Goal: Obtain resource: Obtain resource

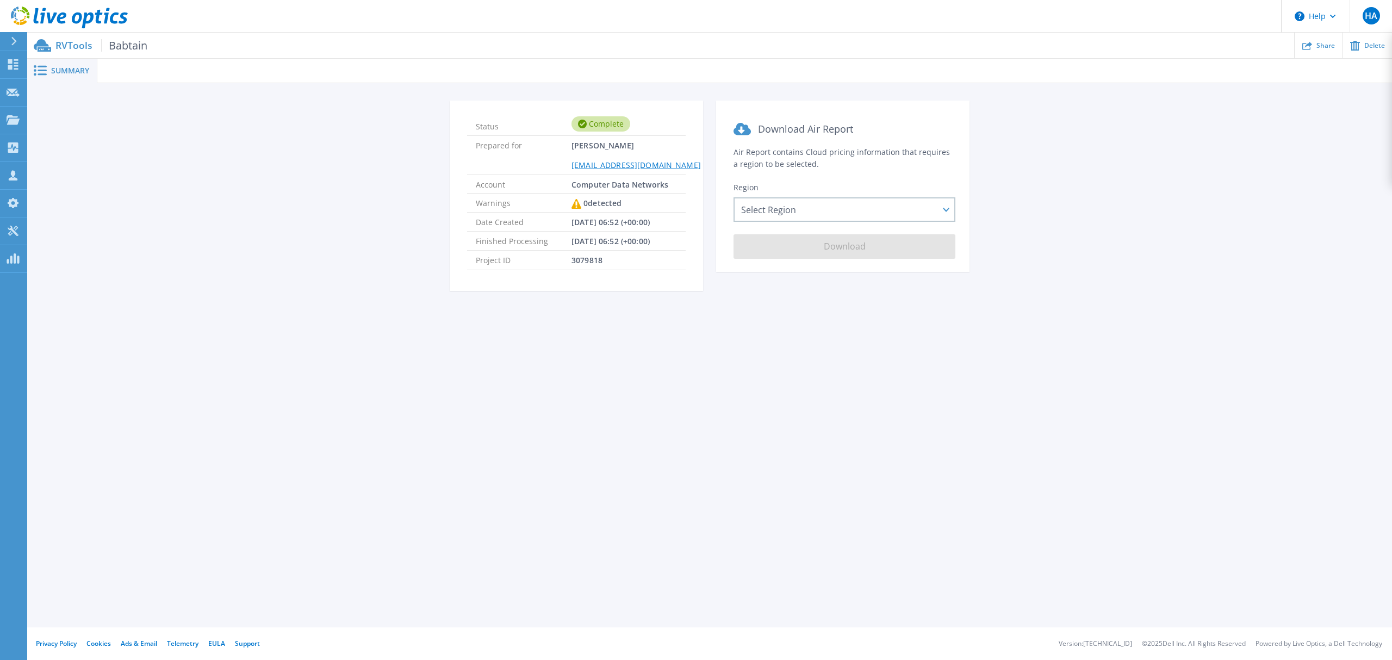
click at [67, 70] on span "Summary" at bounding box center [70, 71] width 38 height 8
click at [903, 216] on div "Select Region [GEOGRAPHIC_DATA] ([GEOGRAPHIC_DATA]) [GEOGRAPHIC_DATA] ([GEOGRAP…" at bounding box center [844, 209] width 222 height 24
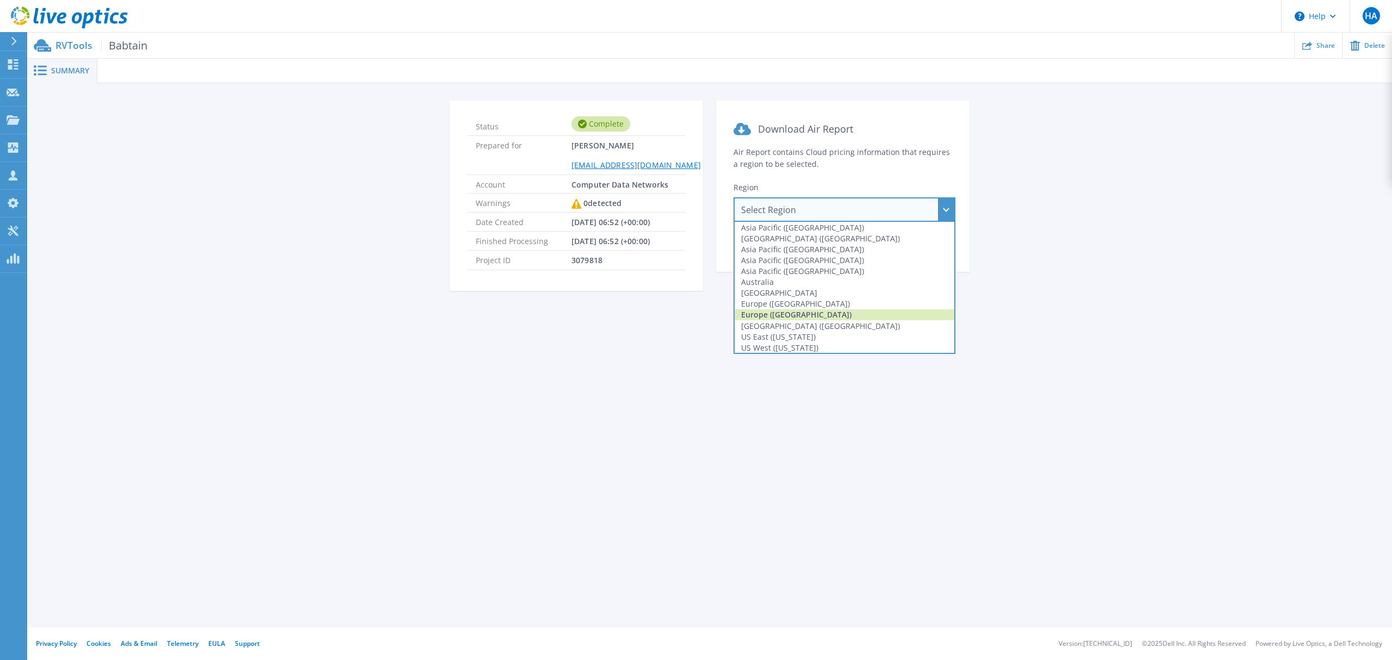
click at [814, 319] on div "Europe ([GEOGRAPHIC_DATA])" at bounding box center [845, 314] width 220 height 11
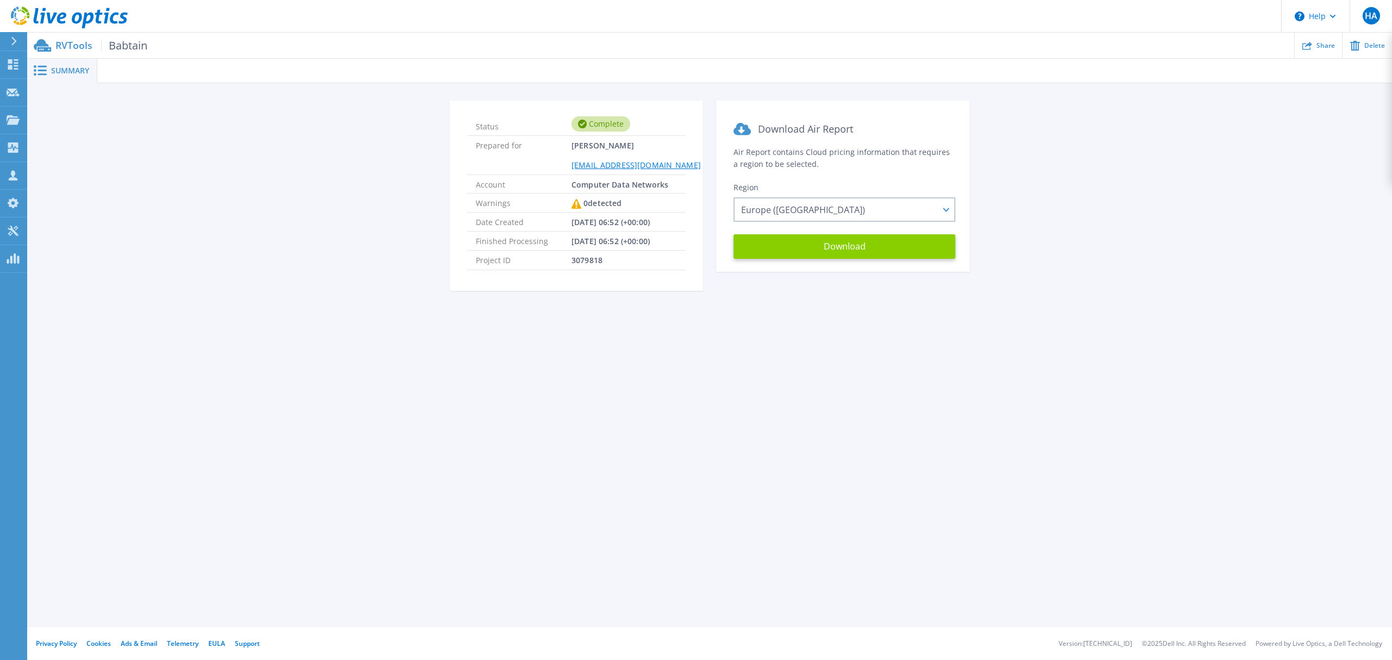
click at [880, 249] on button "Download" at bounding box center [844, 246] width 222 height 24
click at [14, 44] on icon at bounding box center [14, 41] width 6 height 9
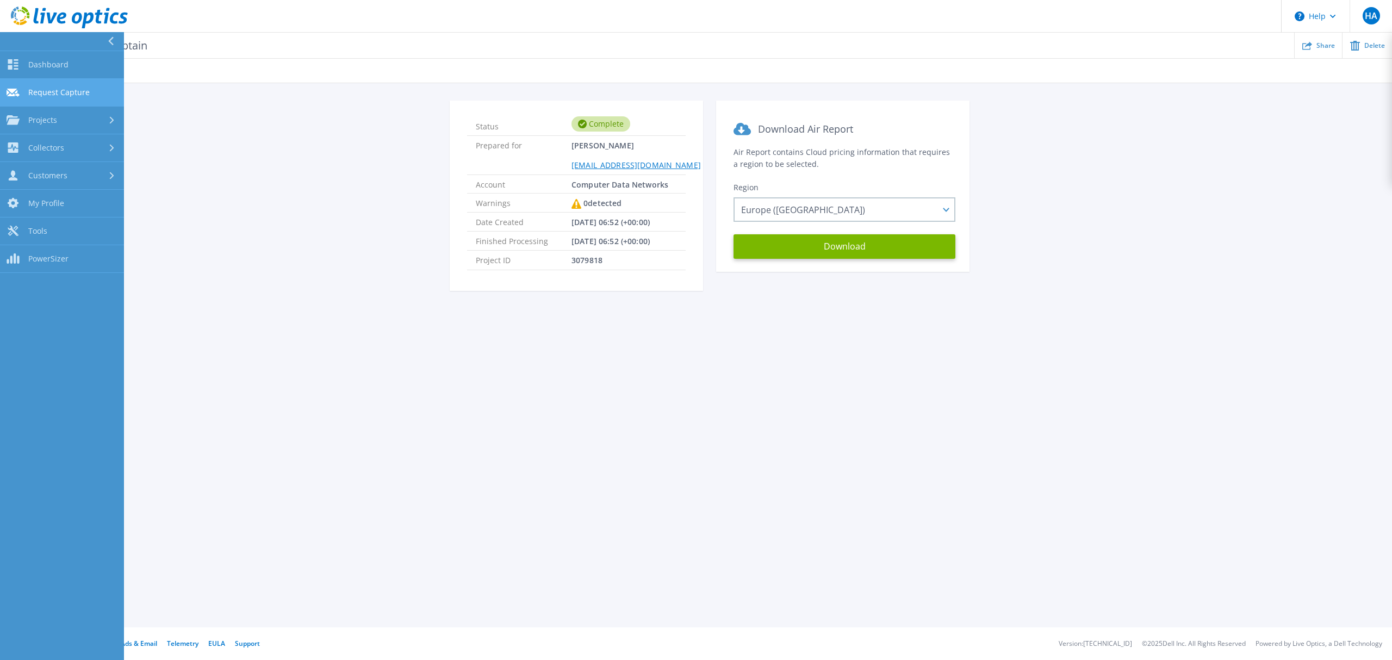
click at [49, 79] on link "Request Capture Request Capture" at bounding box center [62, 93] width 124 height 28
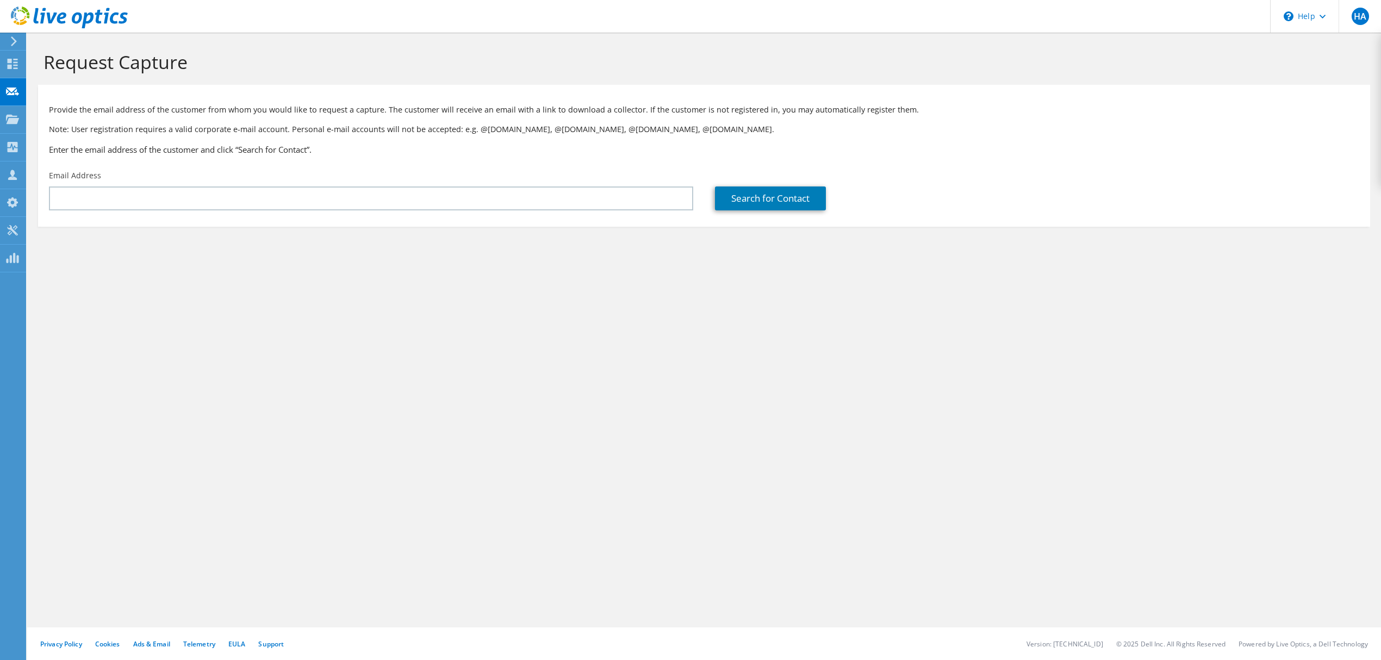
click at [7, 42] on div at bounding box center [12, 41] width 12 height 10
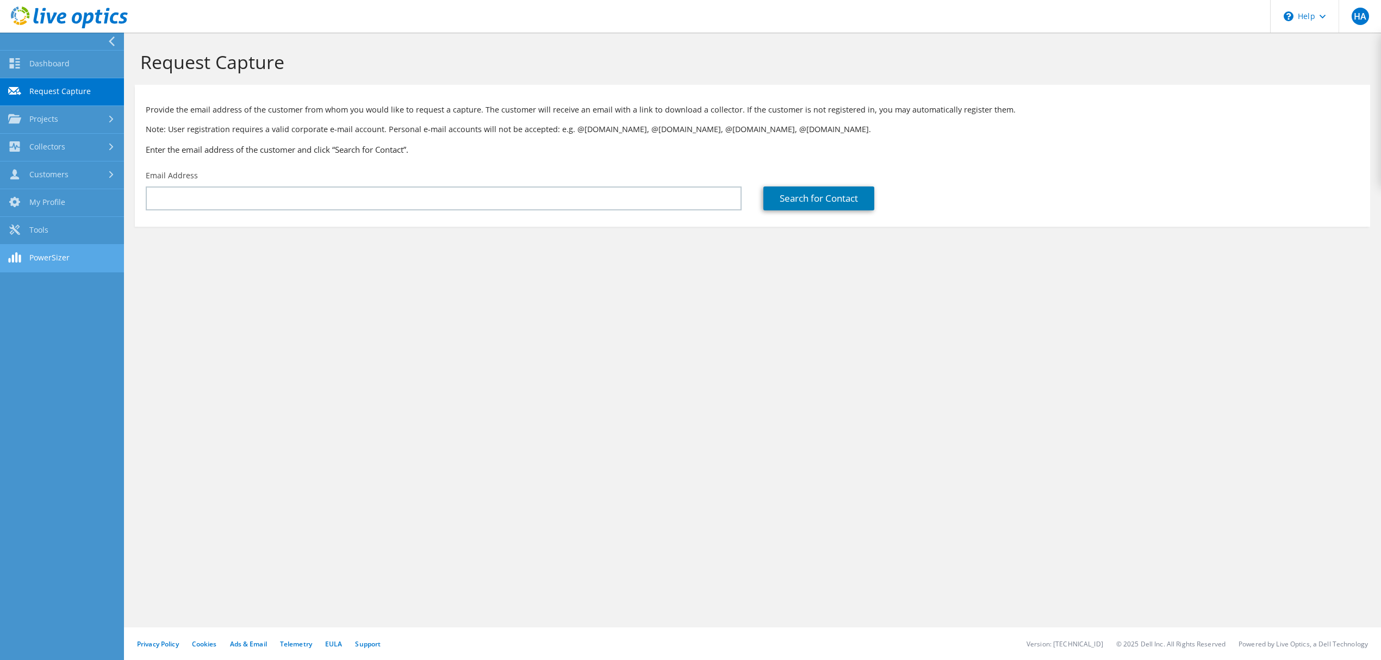
click at [25, 251] on link "PowerSizer" at bounding box center [62, 259] width 124 height 28
